Goal: Task Accomplishment & Management: Manage account settings

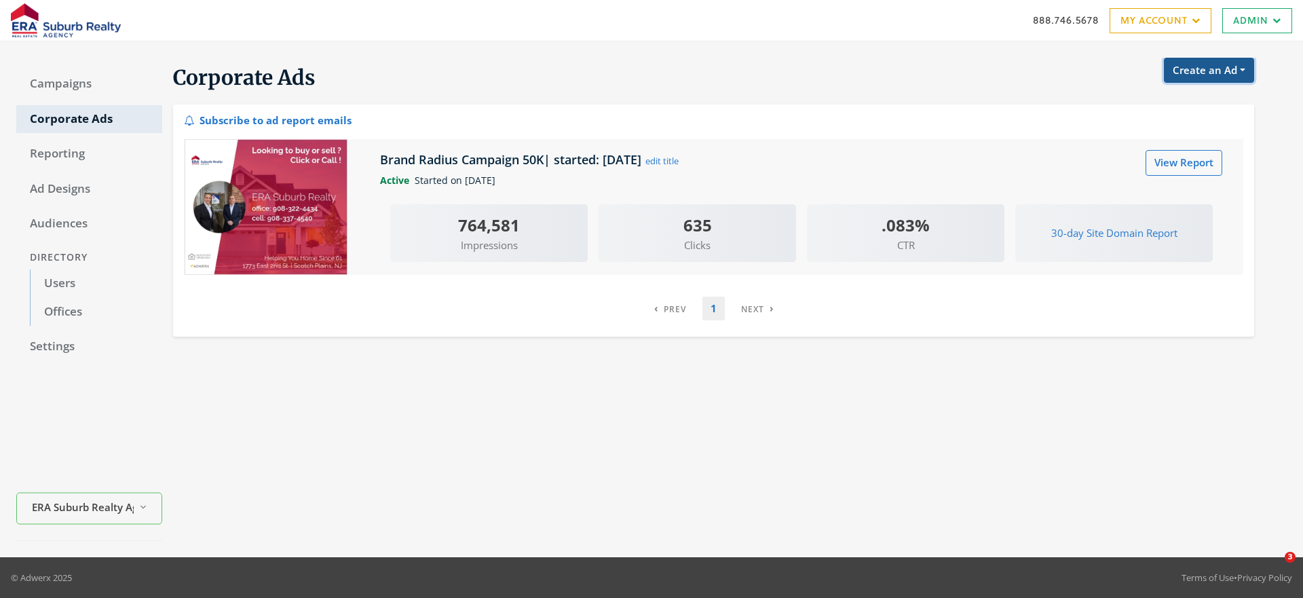
click at [1214, 62] on button "Create an Ad" at bounding box center [1209, 70] width 90 height 25
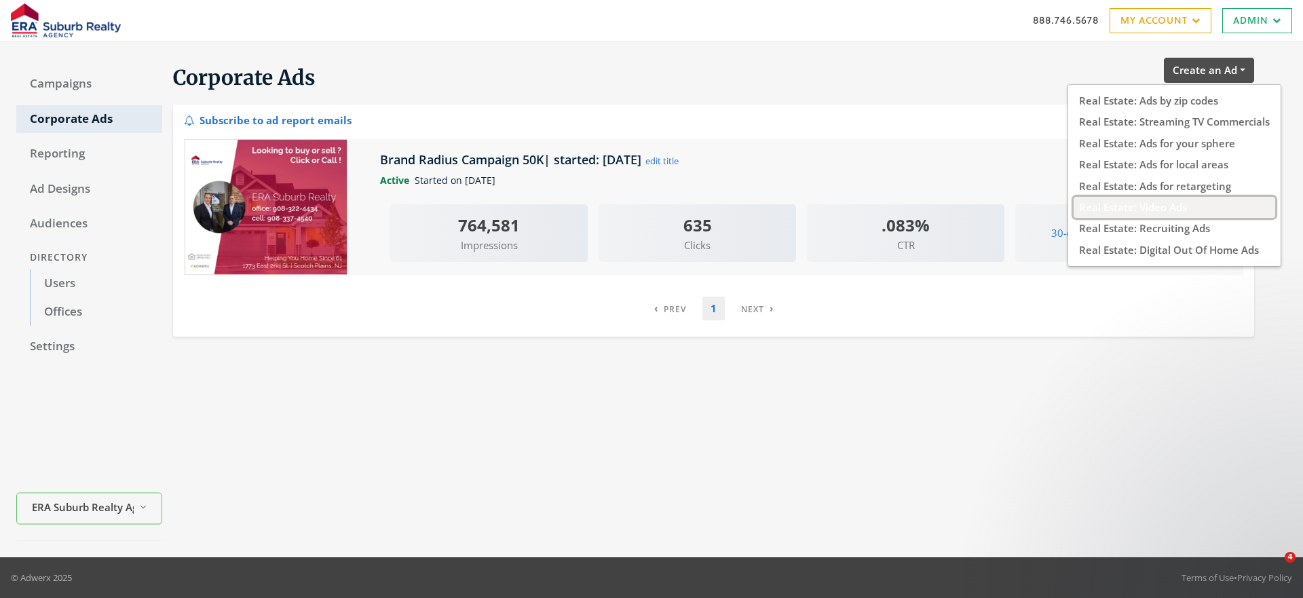
click at [1117, 210] on button "Real Estate: Video Ads" at bounding box center [1175, 207] width 202 height 21
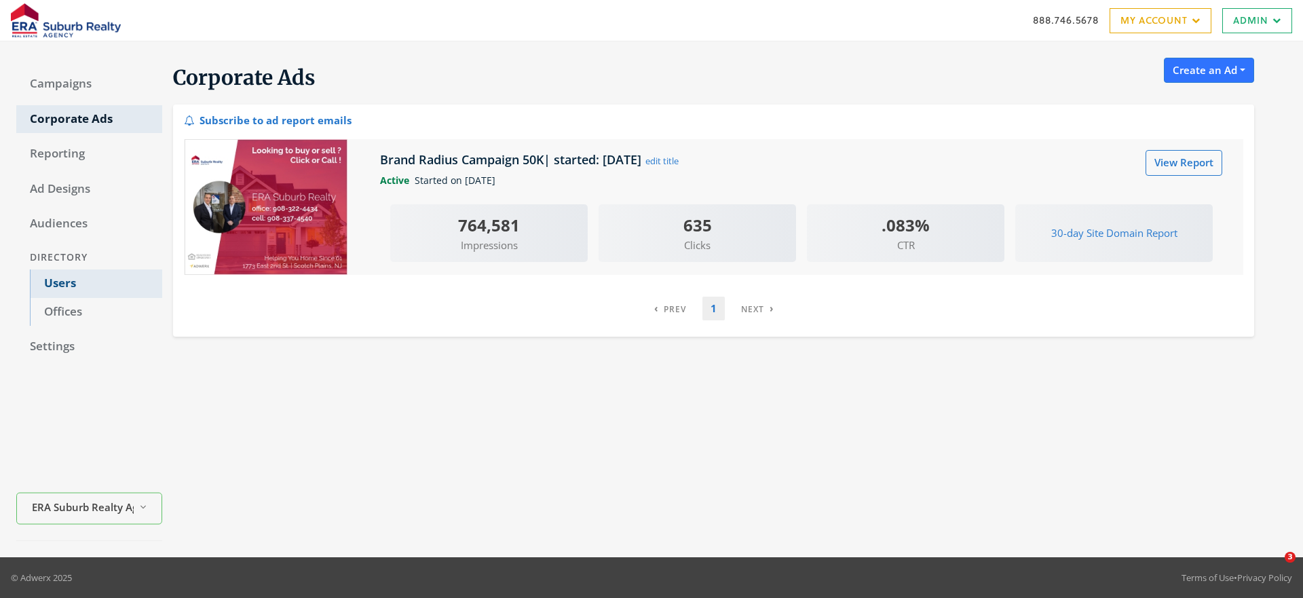
click at [66, 283] on link "Users" at bounding box center [96, 283] width 132 height 29
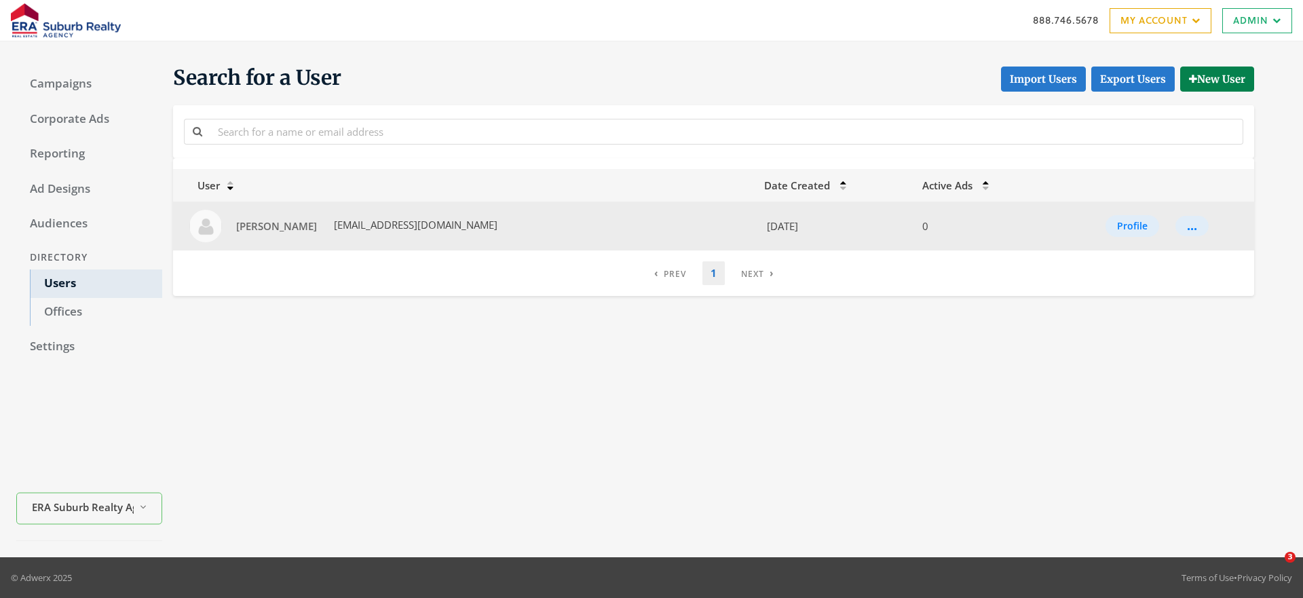
click at [410, 218] on span "[EMAIL_ADDRESS][DOMAIN_NAME]" at bounding box center [414, 225] width 166 height 14
click at [275, 222] on span "[PERSON_NAME]" at bounding box center [276, 226] width 81 height 14
